Goal: Information Seeking & Learning: Learn about a topic

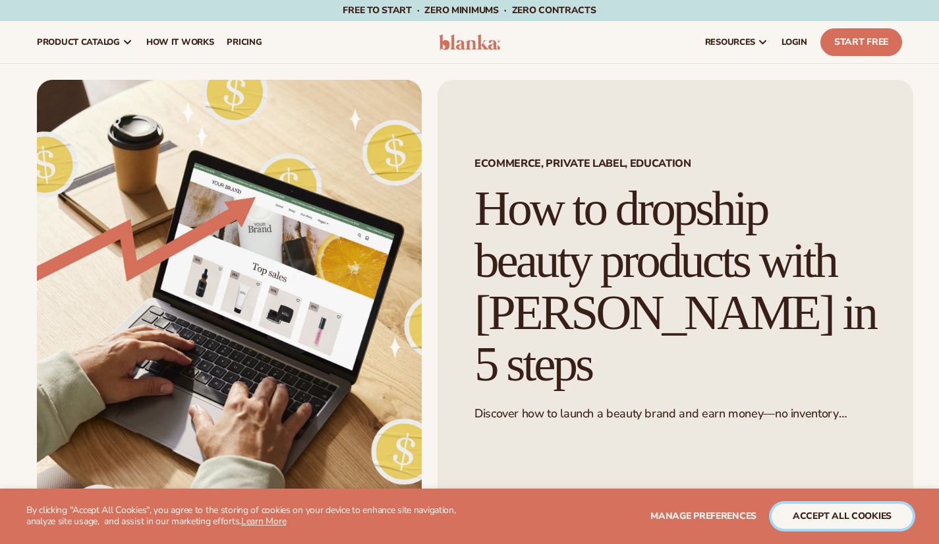
click at [821, 523] on button "accept all cookies" at bounding box center [842, 516] width 141 height 25
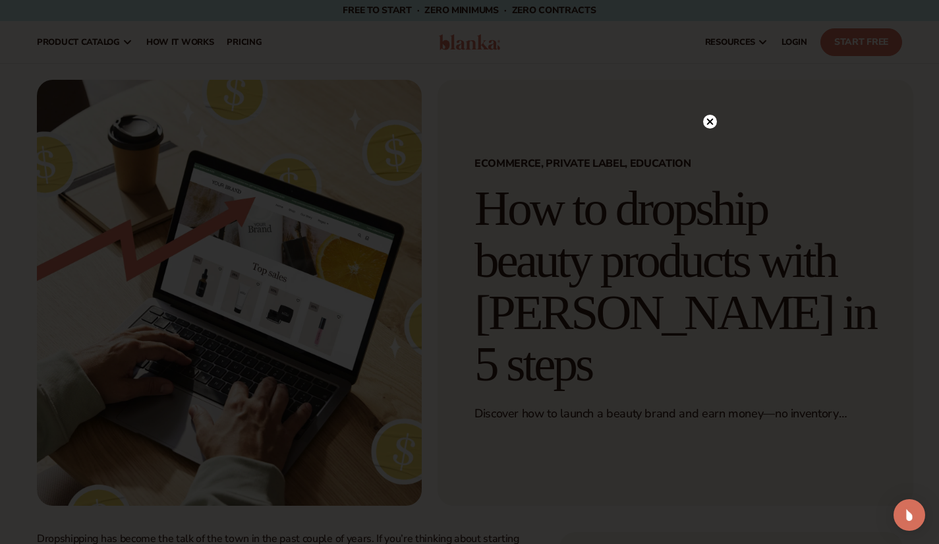
click at [710, 122] on icon at bounding box center [710, 122] width 7 height 7
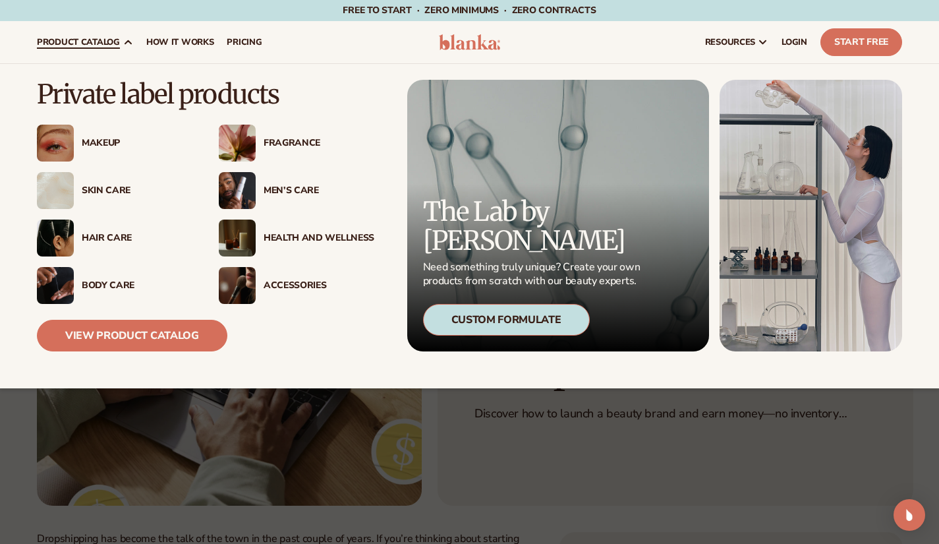
click at [110, 191] on div "Skin Care" at bounding box center [137, 190] width 111 height 11
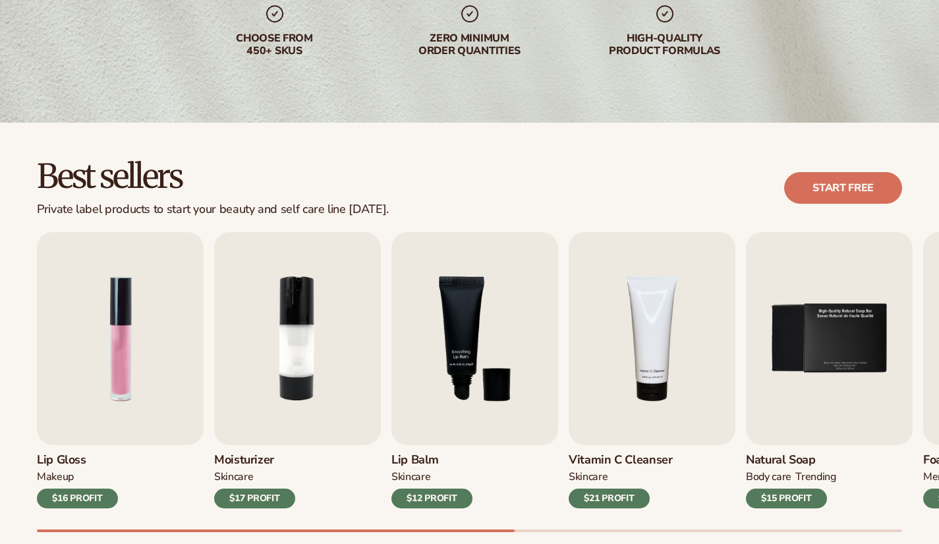
scroll to position [445, 0]
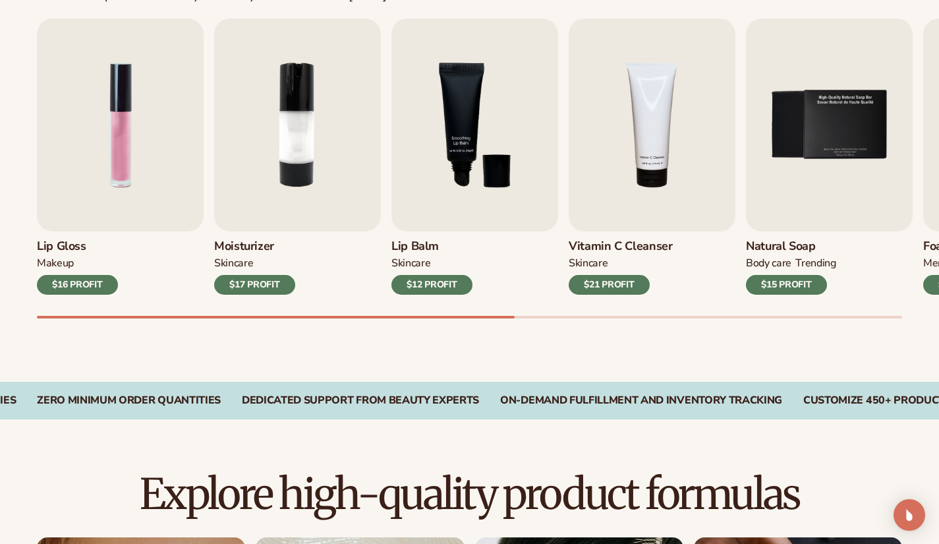
drag, startPoint x: 490, startPoint y: 325, endPoint x: 507, endPoint y: 325, distance: 17.1
click at [507, 318] on div "Lip Gloss MAKEUP $16 PROFIT Moisturizer SKINCARE $17 PROFIT SKINCARE mens" at bounding box center [488, 168] width 903 height 300
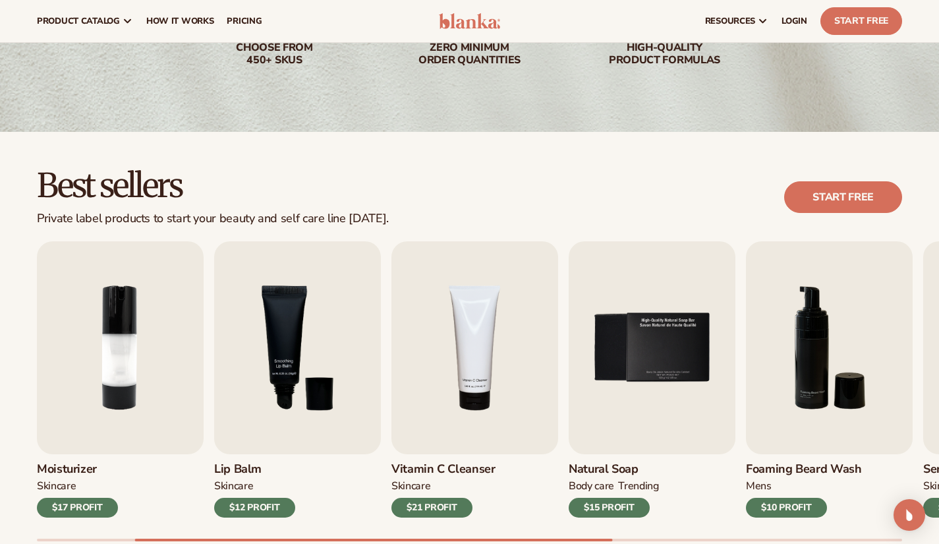
scroll to position [340, 0]
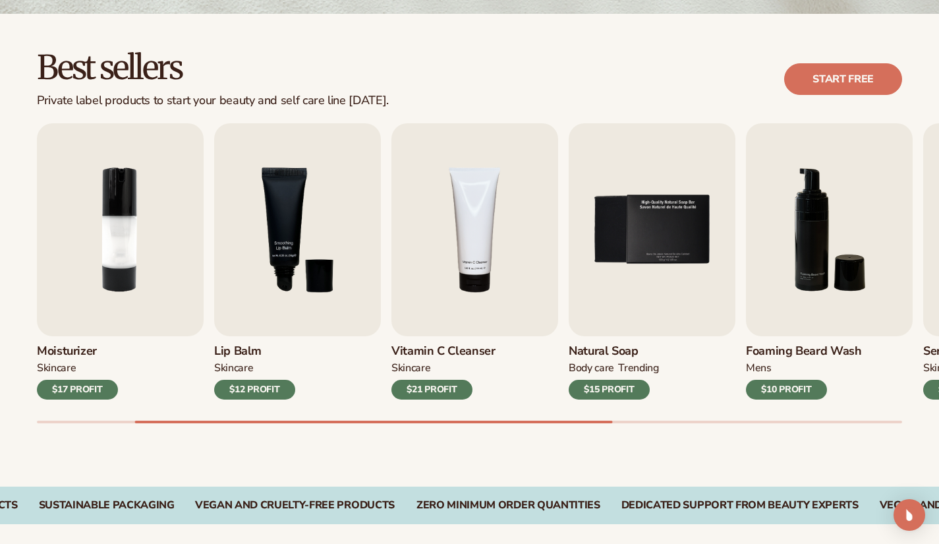
drag, startPoint x: 583, startPoint y: 429, endPoint x: 628, endPoint y: 427, distance: 44.9
click at [628, 423] on div "Lip Gloss MAKEUP $16 PROFIT Moisturizer SKINCARE $17 PROFIT SKINCARE mens" at bounding box center [488, 273] width 903 height 300
drag, startPoint x: 601, startPoint y: 433, endPoint x: 683, endPoint y: 438, distance: 82.5
click at [684, 438] on div "Best sellers Private label products to start your beauty and self care line tod…" at bounding box center [469, 250] width 939 height 473
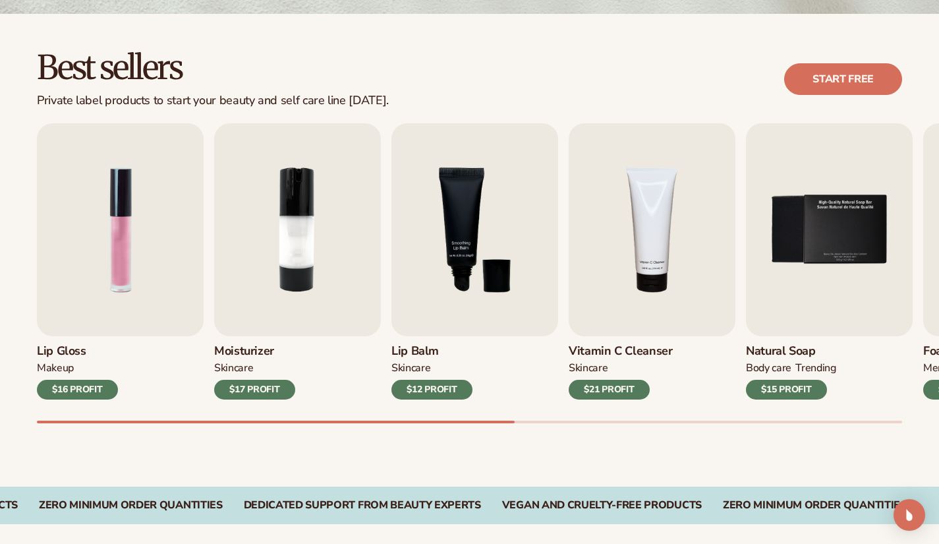
click at [114, 407] on div "Lip Gloss MAKEUP $16 PROFIT Moisturizer SKINCARE $17 PROFIT SKINCARE mens" at bounding box center [488, 273] width 903 height 300
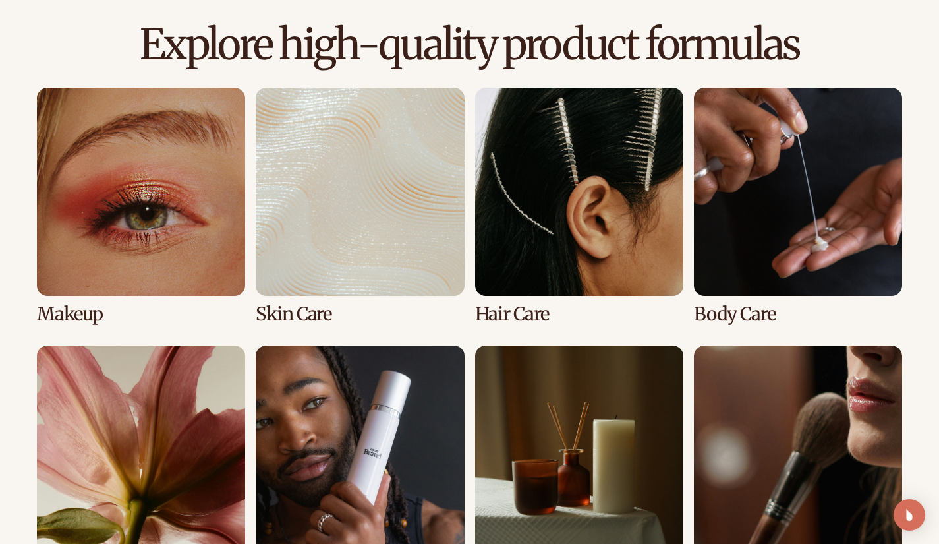
scroll to position [896, 0]
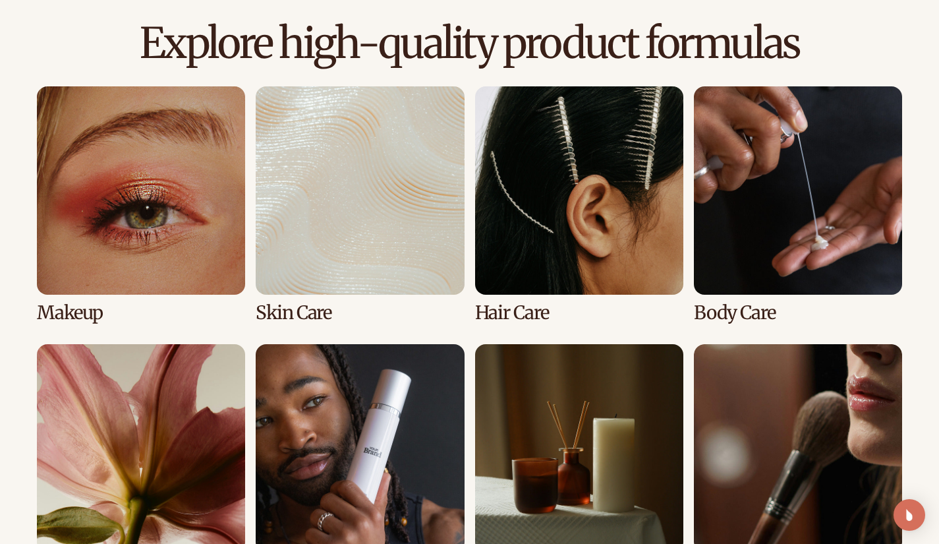
click at [573, 240] on link "3 / 8" at bounding box center [579, 204] width 208 height 237
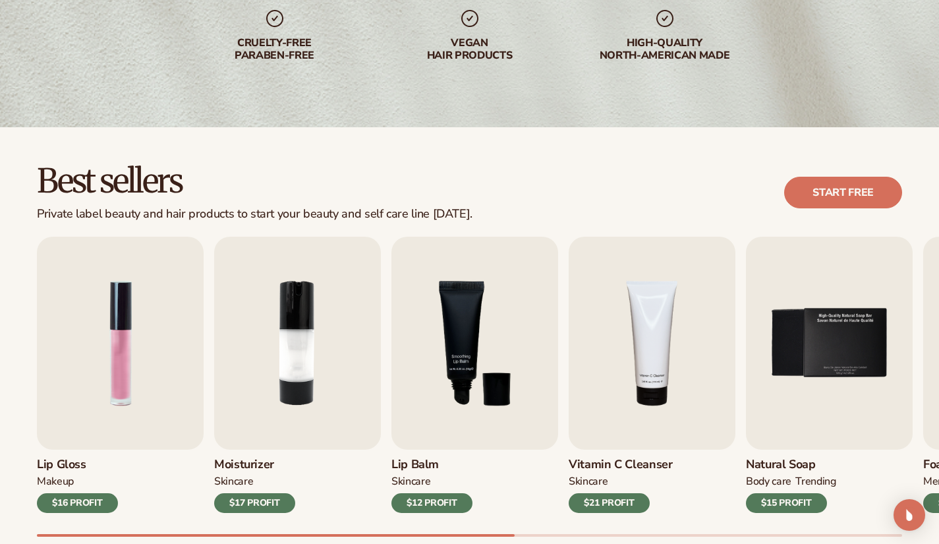
scroll to position [313, 0]
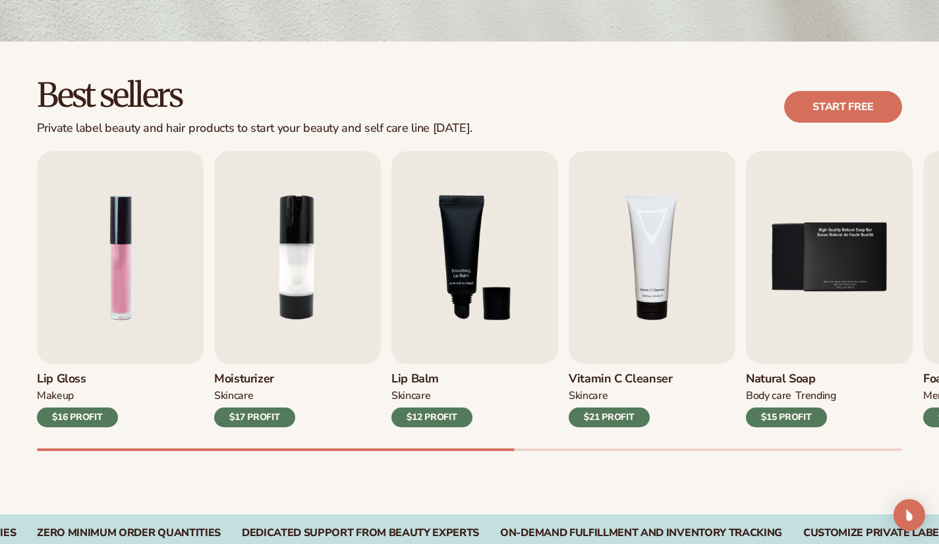
drag, startPoint x: 488, startPoint y: 461, endPoint x: 560, endPoint y: 461, distance: 71.9
click at [560, 461] on div "Best sellers Private label beauty and hair products to start your beauty and se…" at bounding box center [469, 278] width 939 height 473
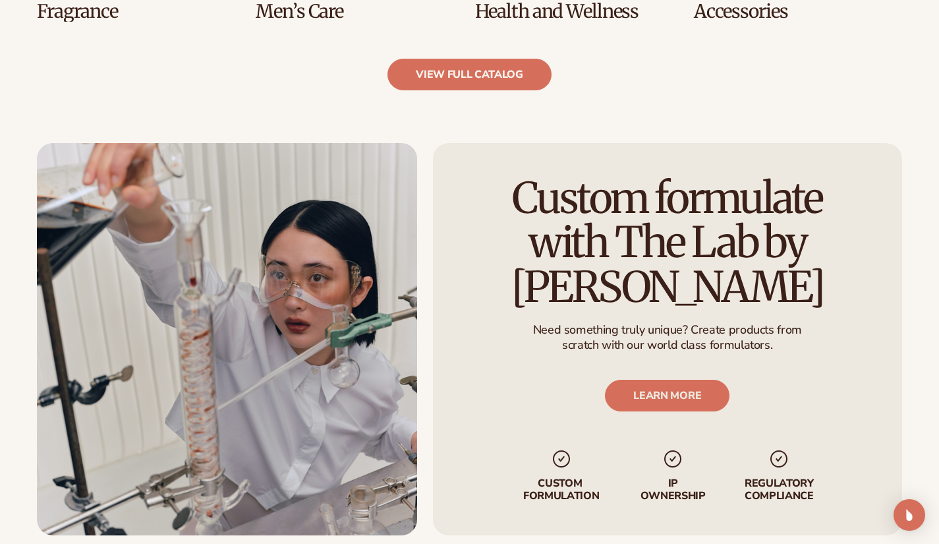
scroll to position [1503, 0]
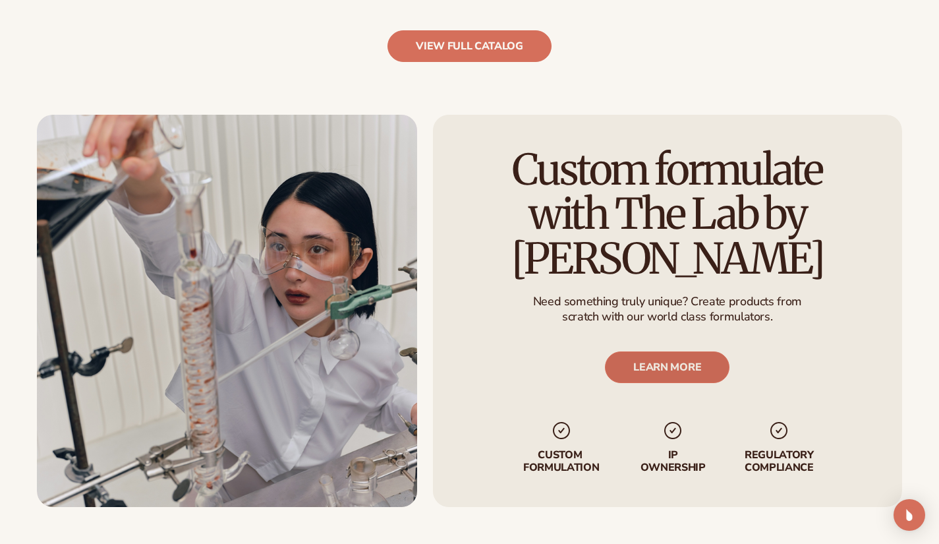
click at [649, 378] on link "LEARN MORE" at bounding box center [668, 367] width 125 height 32
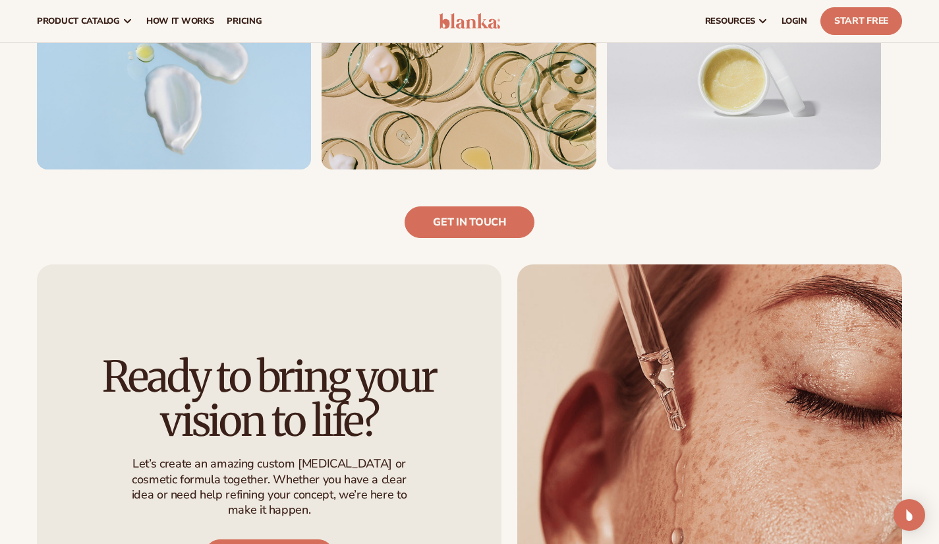
scroll to position [931, 0]
click at [495, 228] on link "Get in touch" at bounding box center [469, 223] width 129 height 32
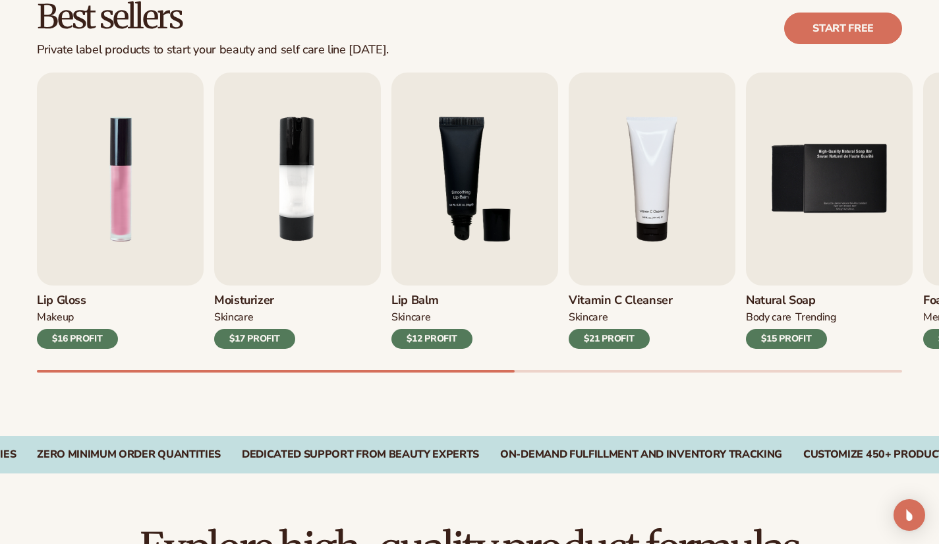
scroll to position [396, 0]
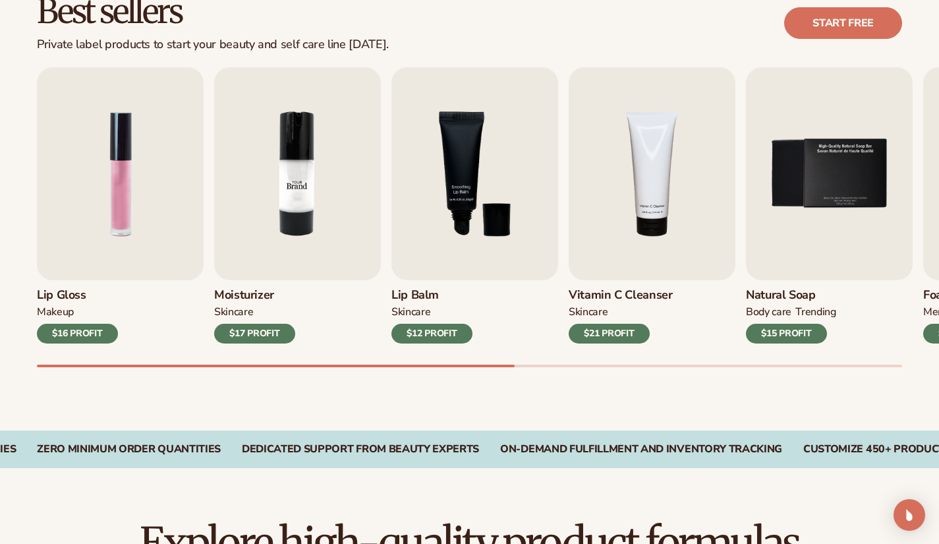
click at [266, 280] on img "2 / 9" at bounding box center [297, 173] width 167 height 213
click at [264, 303] on h3 "Moisturizer" at bounding box center [254, 295] width 81 height 15
click at [249, 339] on div "$17 PROFIT" at bounding box center [254, 334] width 81 height 20
click at [234, 318] on div "SKINCARE" at bounding box center [233, 312] width 39 height 14
click at [242, 303] on h3 "Moisturizer" at bounding box center [254, 295] width 81 height 15
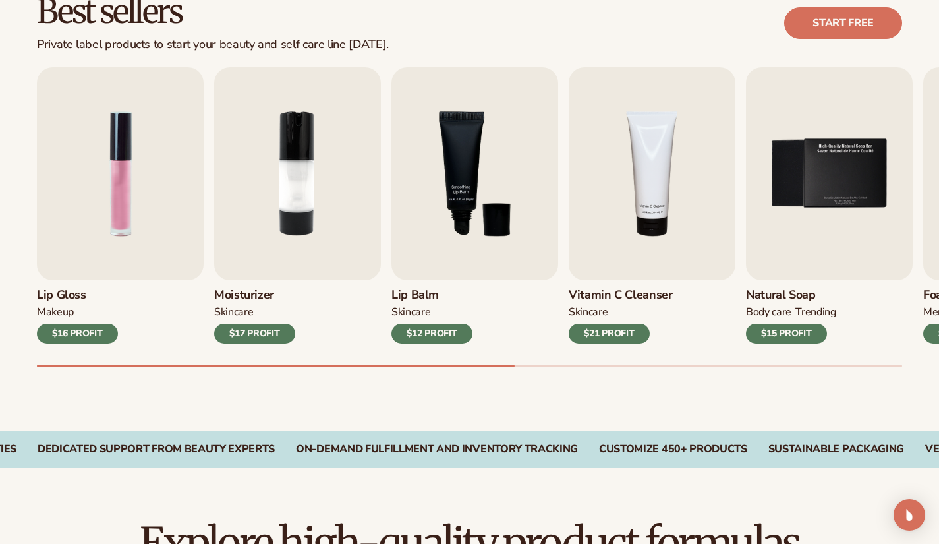
click at [242, 303] on h3 "Moisturizer" at bounding box center [254, 295] width 81 height 15
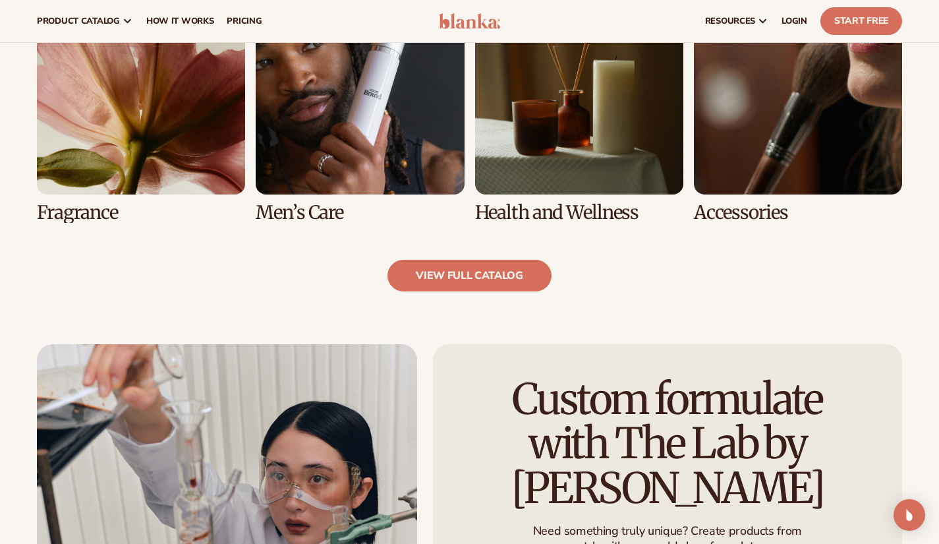
scroll to position [1250, 0]
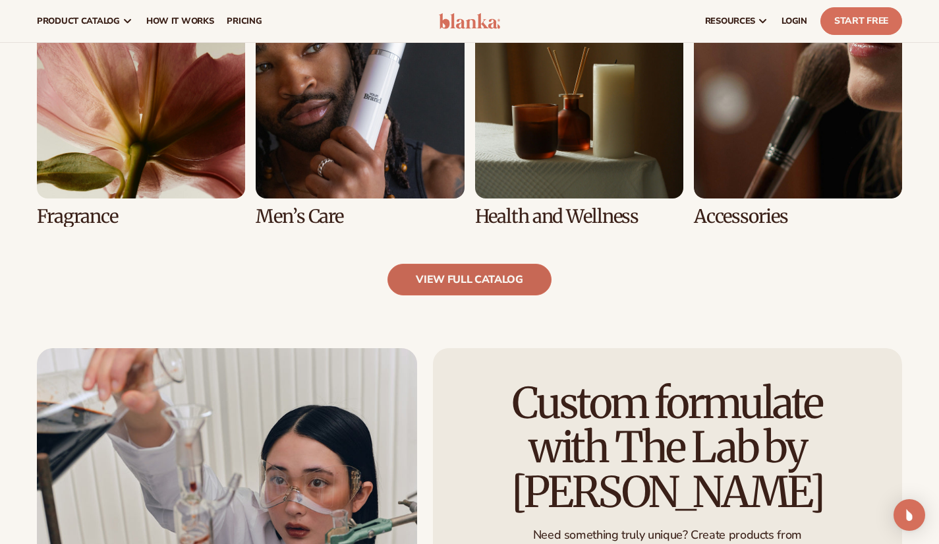
click at [451, 280] on link "view full catalog" at bounding box center [470, 280] width 164 height 32
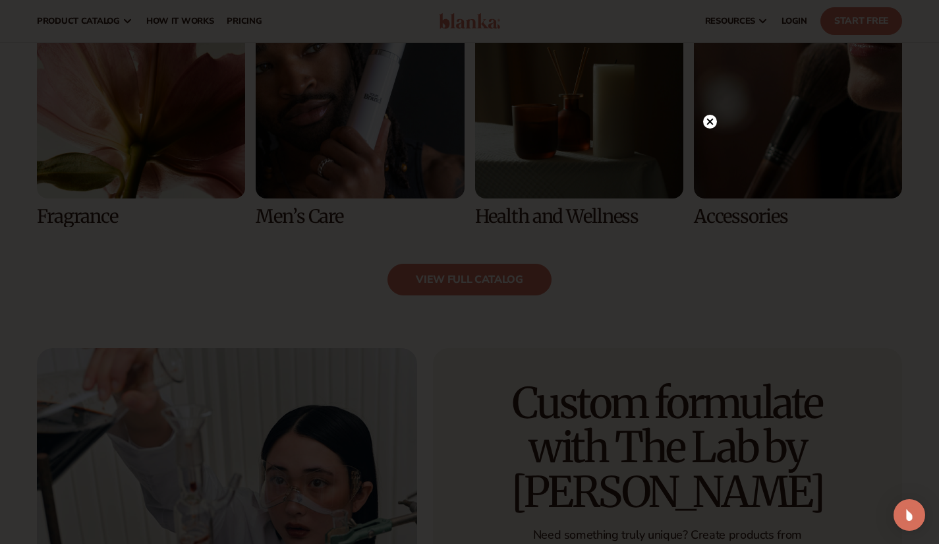
click at [715, 123] on circle at bounding box center [710, 122] width 14 height 14
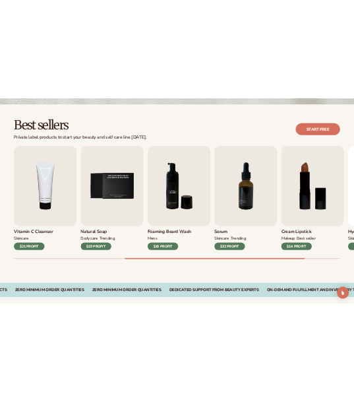
scroll to position [364, 0]
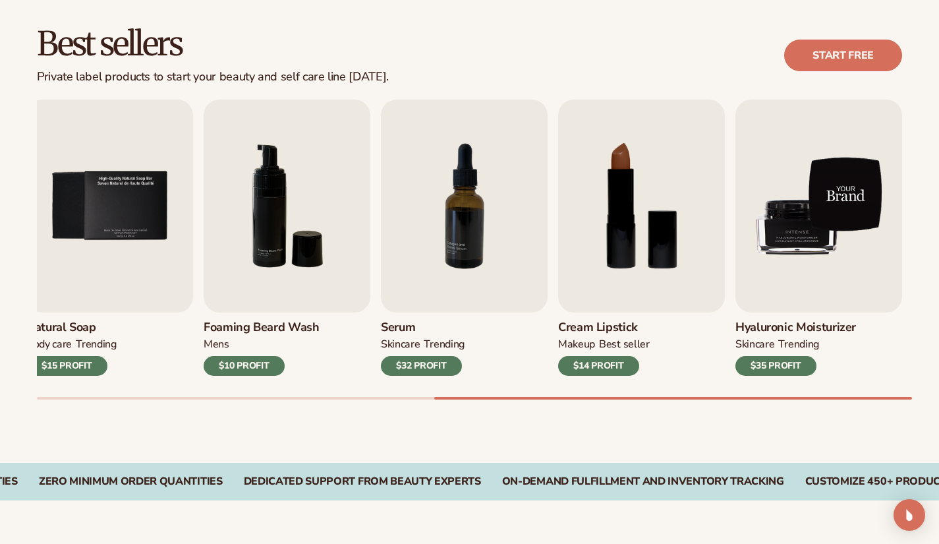
click at [823, 275] on img "9 / 9" at bounding box center [819, 206] width 167 height 213
click at [826, 274] on img "9 / 9" at bounding box center [819, 206] width 167 height 213
